Goal: Check status: Check status

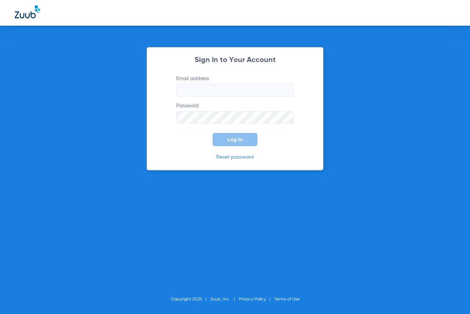
type input "[EMAIL_ADDRESS][DOMAIN_NAME]"
click at [394, 193] on div "Sign In to Your Account Email address [EMAIL_ADDRESS][DOMAIN_NAME] Password Log…" at bounding box center [235, 157] width 470 height 314
click at [227, 144] on button "Log In" at bounding box center [235, 139] width 45 height 13
type input "[EMAIL_ADDRESS][DOMAIN_NAME]"
click at [241, 139] on span "Log In" at bounding box center [234, 140] width 15 height 6
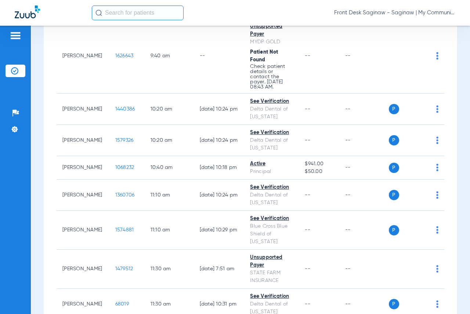
scroll to position [551, 0]
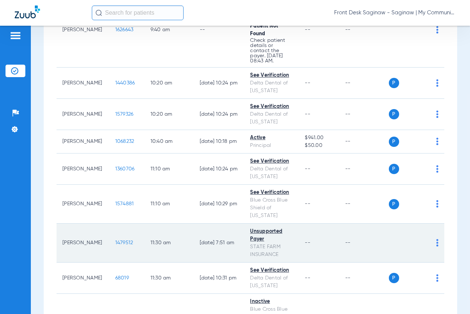
click at [115, 245] on span "1479512" at bounding box center [124, 242] width 18 height 5
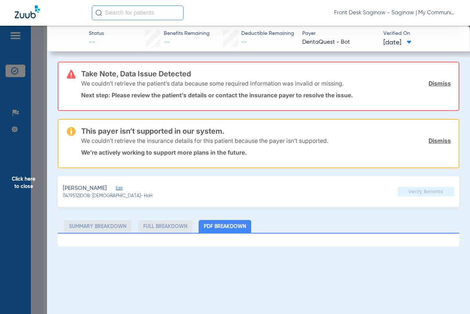
click at [158, 227] on li "Full Breakdown" at bounding box center [165, 226] width 54 height 13
click at [354, 178] on div "[PERSON_NAME] (1479512) DOB: [DEMOGRAPHIC_DATA] - HoH Verify Benefits" at bounding box center [259, 191] width 402 height 31
click at [21, 183] on span "Click here to close" at bounding box center [23, 183] width 47 height 314
